Goal: Find specific page/section: Find specific page/section

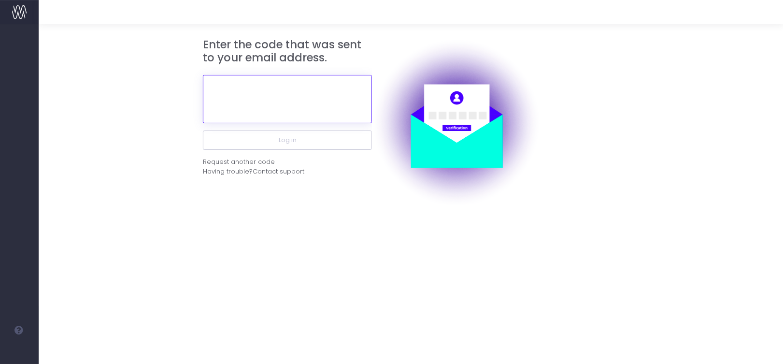
click at [319, 85] on input "text" at bounding box center [287, 99] width 169 height 48
paste input "256104"
type input "256104"
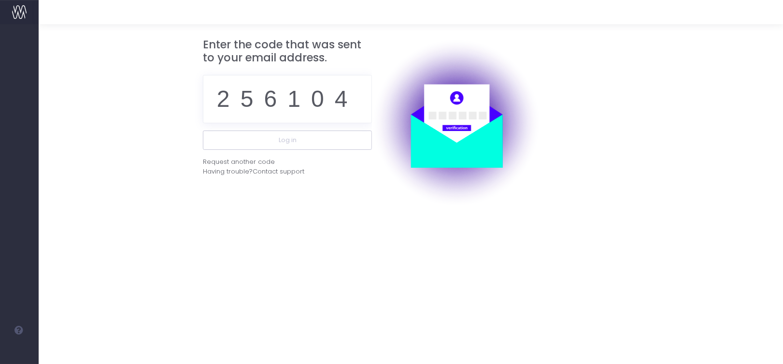
click at [312, 129] on div "256104" at bounding box center [287, 99] width 169 height 63
click at [309, 136] on button "Log in" at bounding box center [287, 140] width 169 height 19
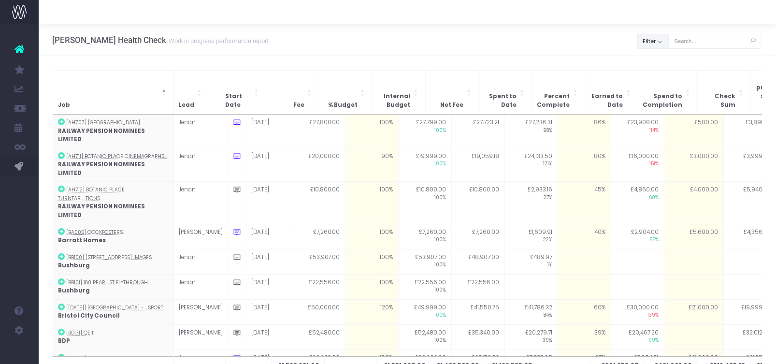
click at [642, 42] on button "Filter" at bounding box center [654, 41] width 32 height 15
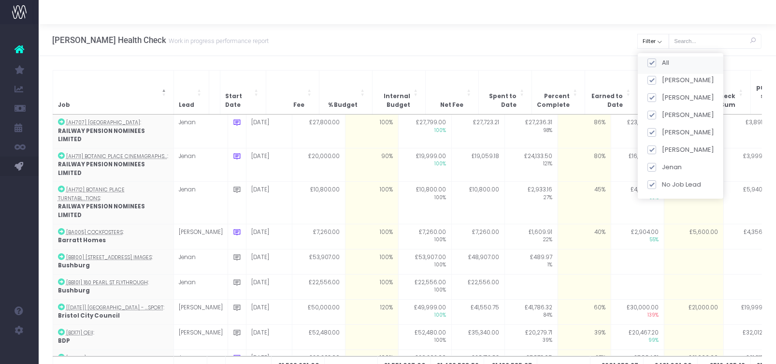
click at [655, 62] on span at bounding box center [651, 62] width 9 height 9
click at [662, 62] on input "All" at bounding box center [665, 61] width 6 height 6
checkbox input "false"
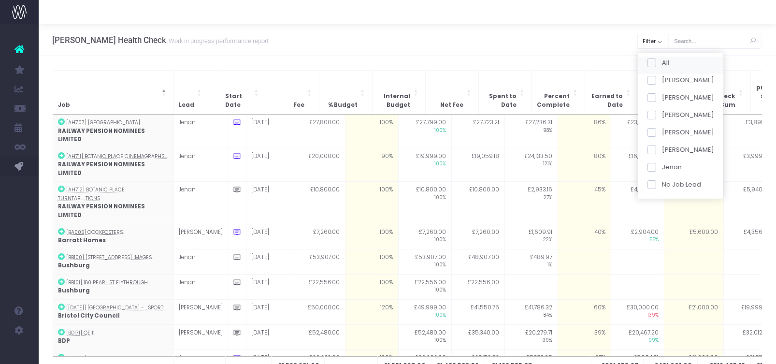
checkbox input "false"
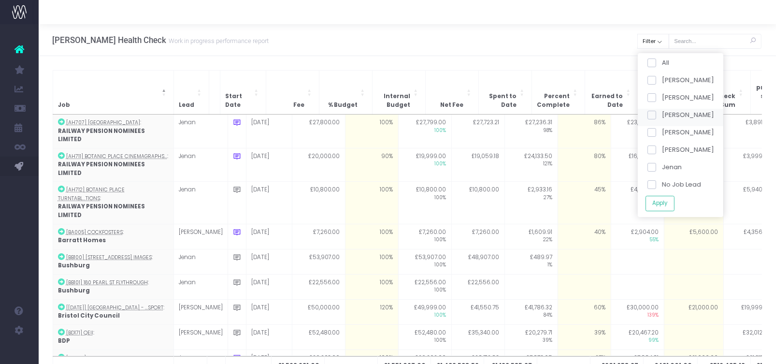
click at [654, 112] on span at bounding box center [651, 115] width 9 height 9
click at [662, 112] on input "[PERSON_NAME]" at bounding box center [665, 113] width 6 height 6
checkbox input "true"
click at [654, 166] on span at bounding box center [651, 167] width 9 height 9
click at [662, 166] on input "Jenan" at bounding box center [665, 165] width 6 height 6
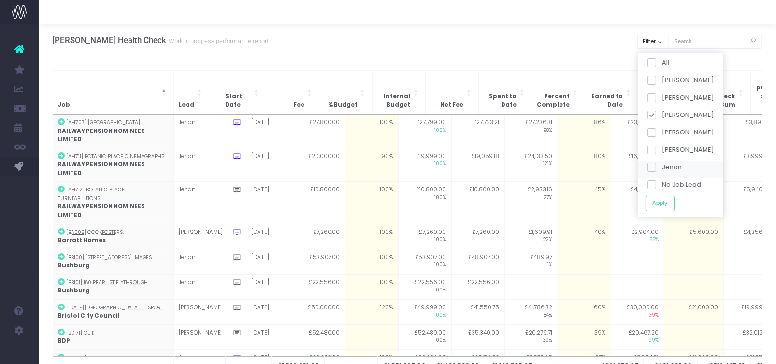
checkbox input "true"
click at [659, 199] on button "Apply" at bounding box center [659, 203] width 29 height 16
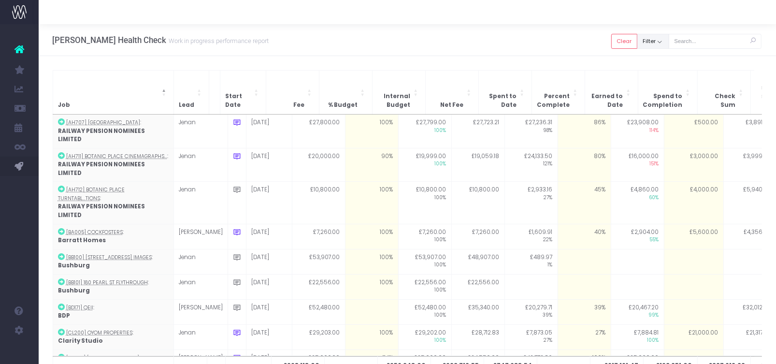
click at [649, 44] on button "Filter" at bounding box center [654, 41] width 32 height 15
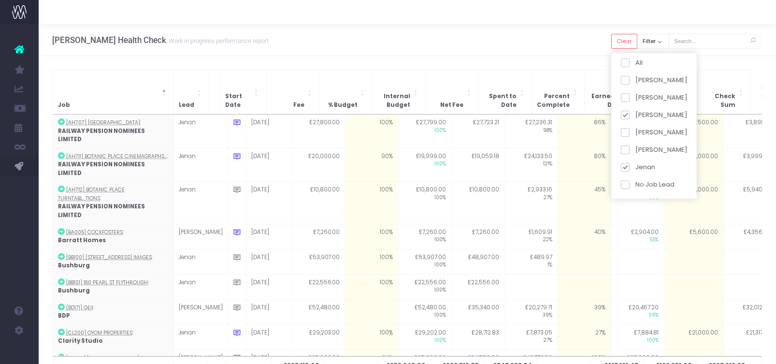
click at [569, 47] on div "[PERSON_NAME] Health Check Work in progress performance report Clear Filter All…" at bounding box center [408, 40] width 738 height 32
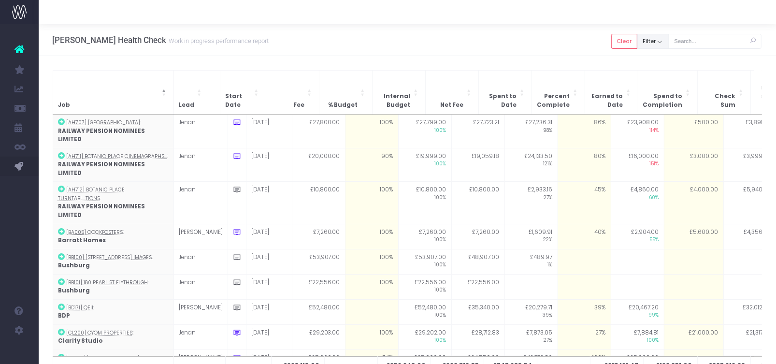
click at [655, 43] on button "Filter" at bounding box center [654, 41] width 32 height 15
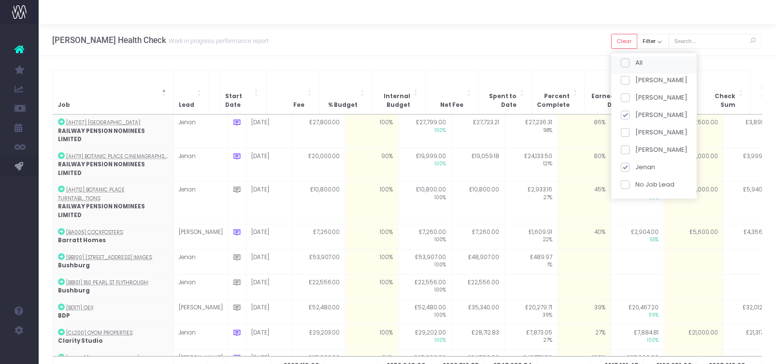
click at [632, 67] on label "All" at bounding box center [632, 63] width 22 height 10
click at [635, 64] on input "All" at bounding box center [638, 61] width 6 height 6
checkbox input "true"
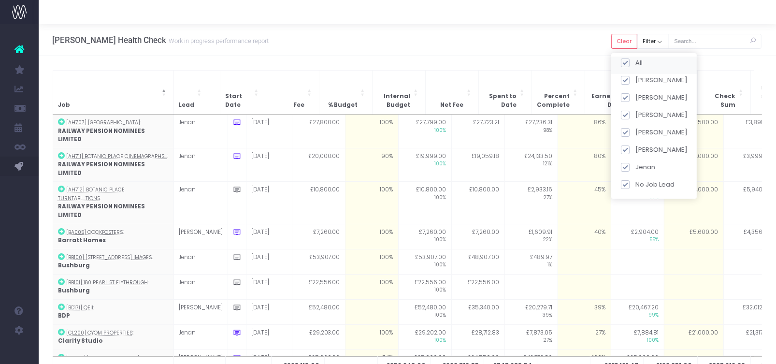
checkbox input "true"
click at [632, 108] on div "[PERSON_NAME]" at bounding box center [654, 99] width 86 height 17
click at [624, 63] on span at bounding box center [625, 62] width 9 height 9
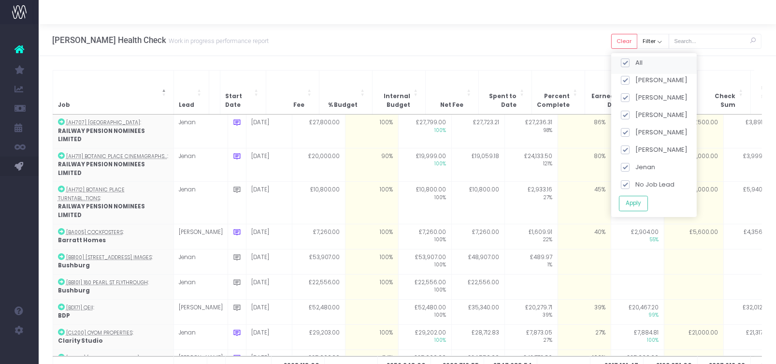
click at [635, 63] on input "All" at bounding box center [638, 61] width 6 height 6
checkbox input "false"
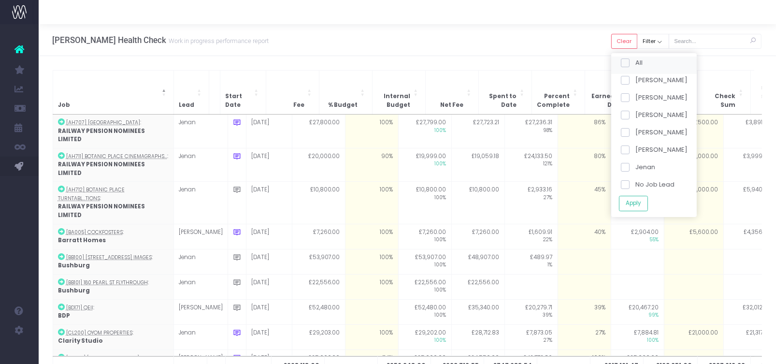
checkbox input "false"
click at [625, 112] on span at bounding box center [625, 115] width 9 height 9
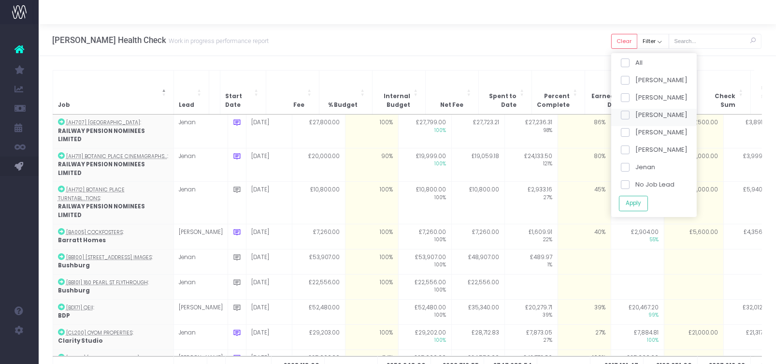
click at [635, 112] on input "[PERSON_NAME]" at bounding box center [638, 113] width 6 height 6
checkbox input "true"
click at [637, 201] on button "Apply" at bounding box center [633, 203] width 29 height 16
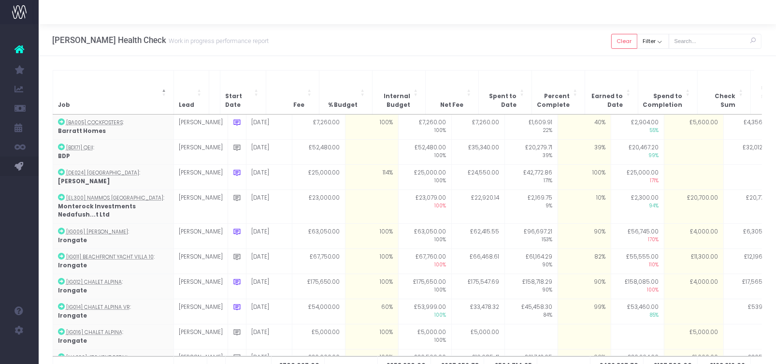
click at [574, 62] on div "Job Lead Start Date Fee % Budget Internal Budget Net Fee Spent to Date Percent …" at bounding box center [408, 230] width 738 height 349
